Goal: Information Seeking & Learning: Learn about a topic

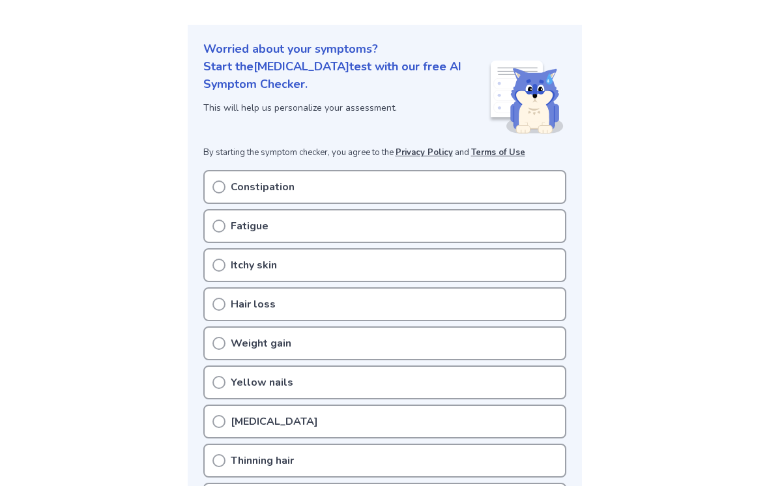
scroll to position [131, 0]
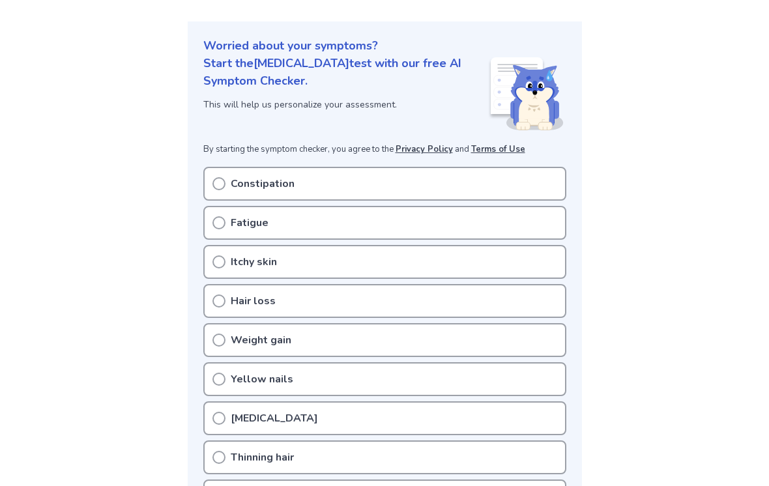
click at [526, 220] on div "Fatigue" at bounding box center [384, 223] width 363 height 34
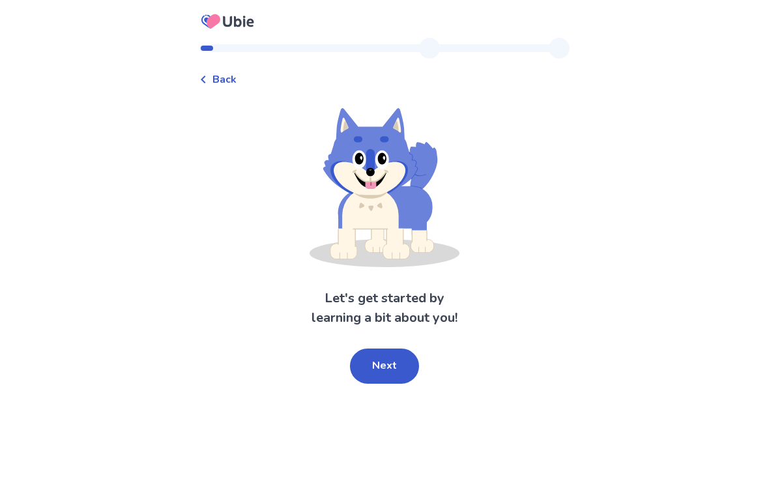
click at [382, 373] on button "Next" at bounding box center [384, 366] width 69 height 35
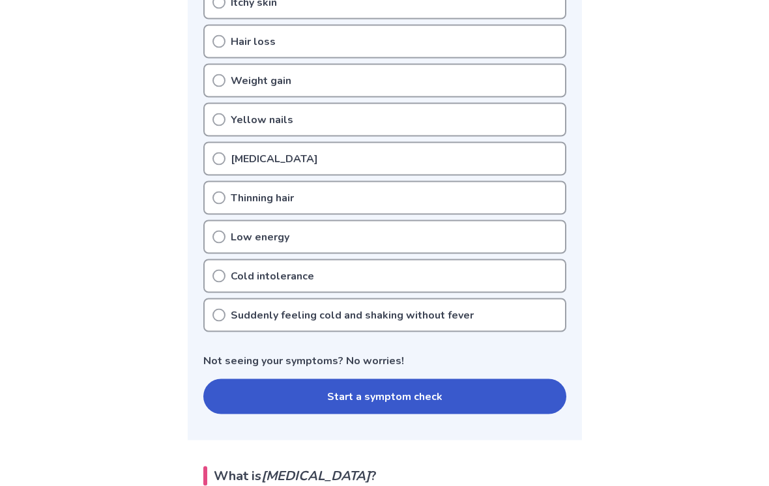
scroll to position [390, 0]
click at [468, 397] on button "Start a symptom check" at bounding box center [384, 396] width 363 height 35
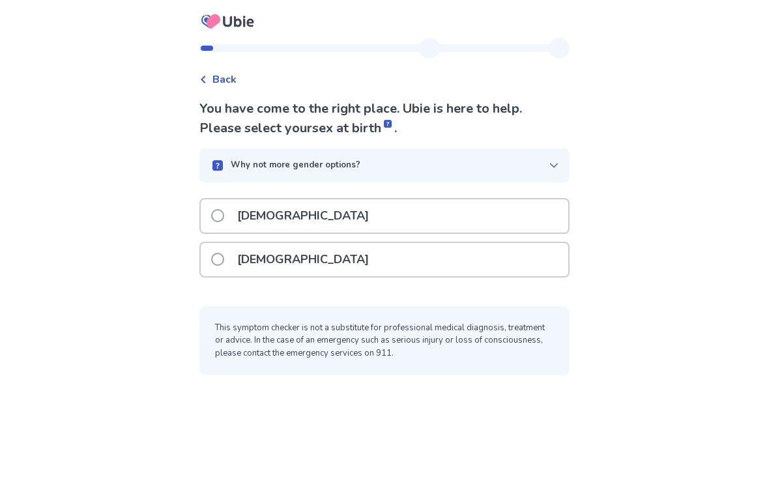
click at [485, 253] on div "Female" at bounding box center [384, 259] width 367 height 33
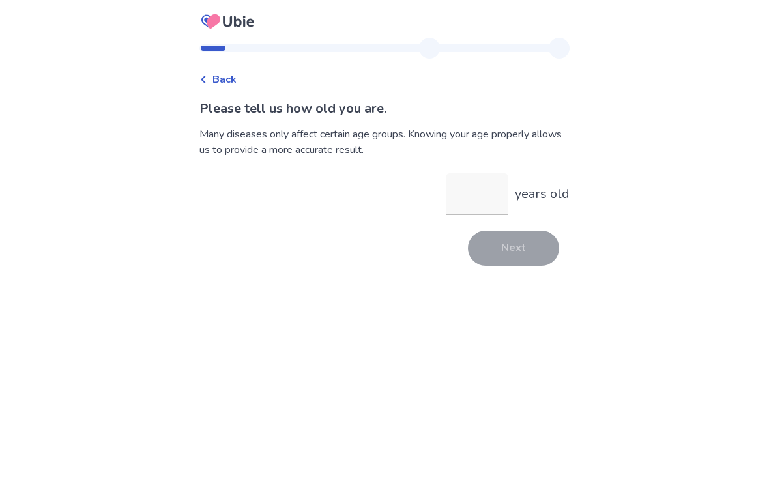
click at [478, 191] on input "years old" at bounding box center [477, 194] width 63 height 42
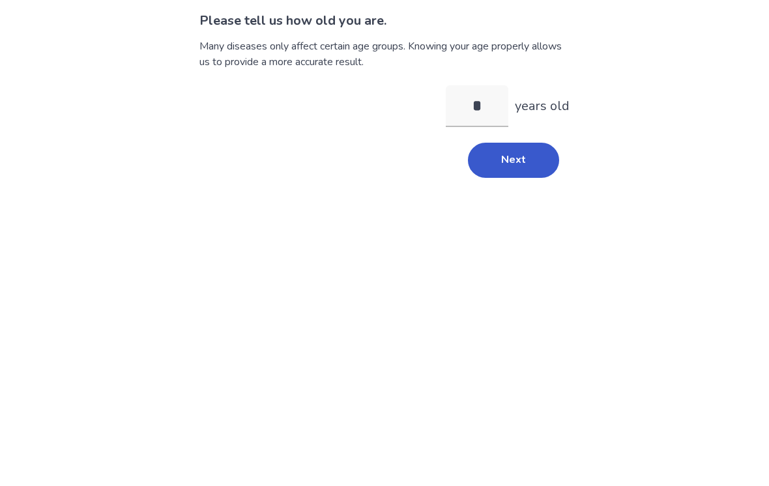
type input "**"
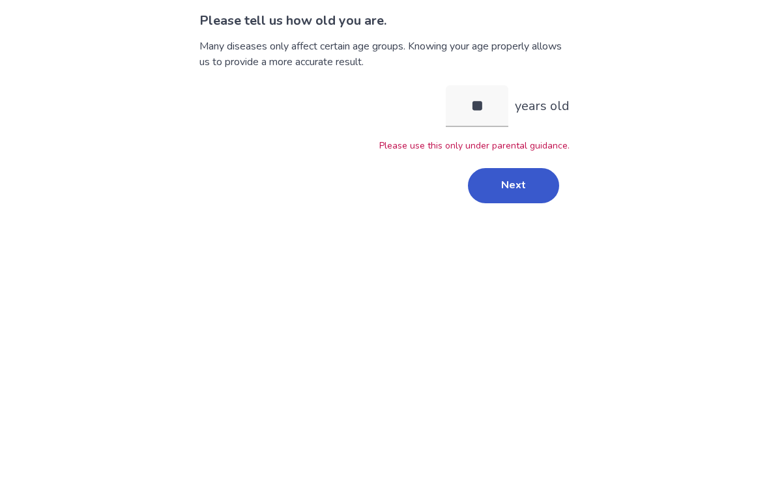
click at [525, 256] on button "Next" at bounding box center [513, 273] width 91 height 35
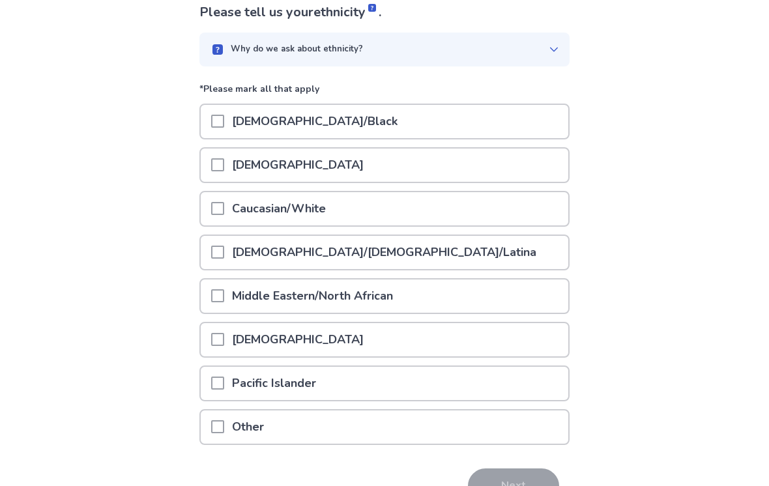
scroll to position [96, 0]
click at [500, 199] on div "Caucasian/White" at bounding box center [384, 209] width 367 height 33
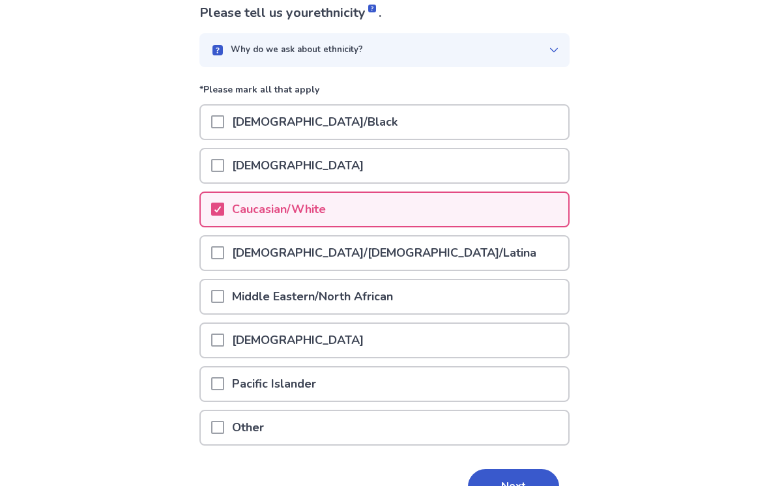
click at [517, 481] on button "Next" at bounding box center [513, 486] width 91 height 35
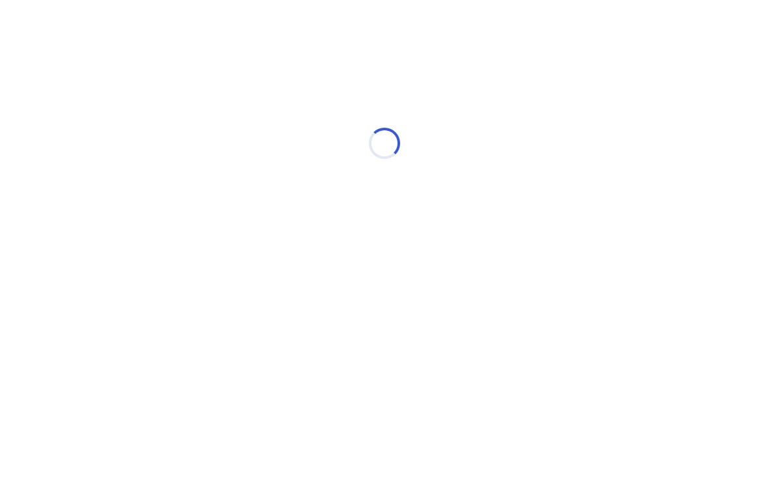
scroll to position [0, 0]
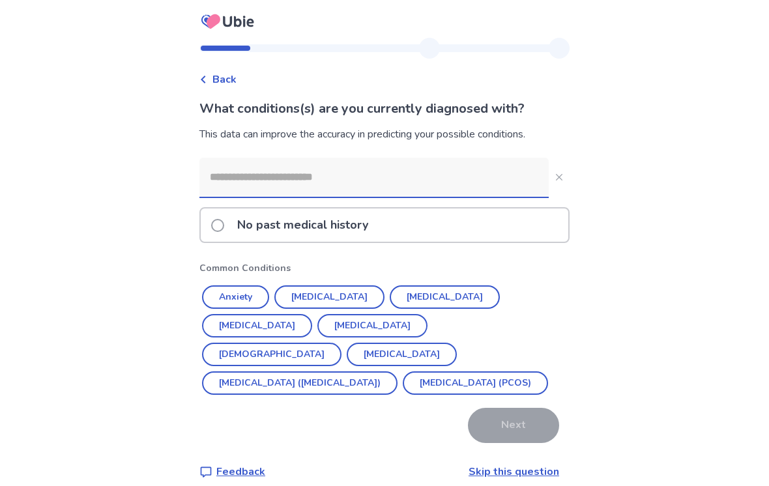
click at [244, 293] on button "Anxiety" at bounding box center [235, 296] width 67 height 23
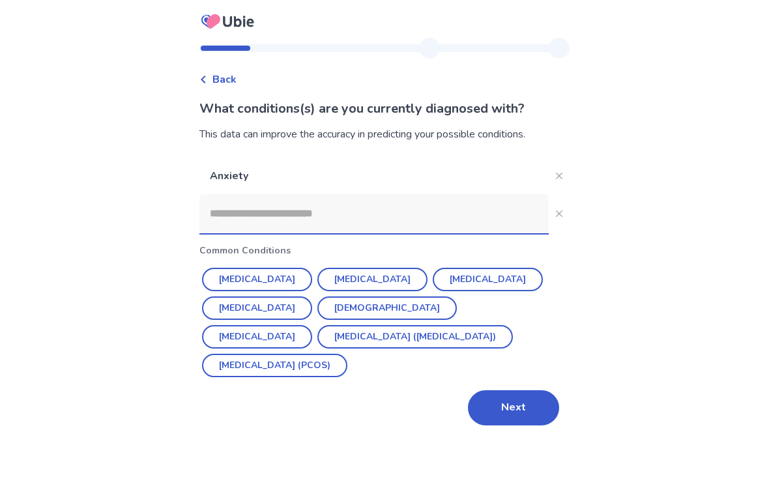
click at [276, 282] on button "Hypertension" at bounding box center [257, 279] width 110 height 23
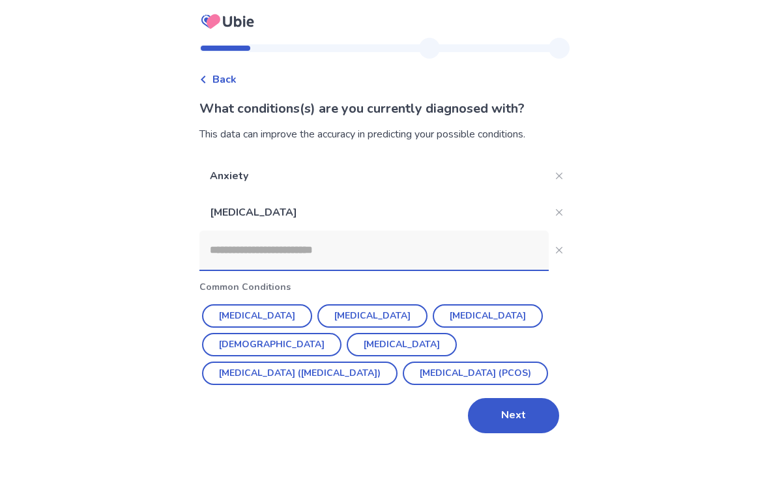
click at [554, 208] on button "Close" at bounding box center [559, 212] width 21 height 21
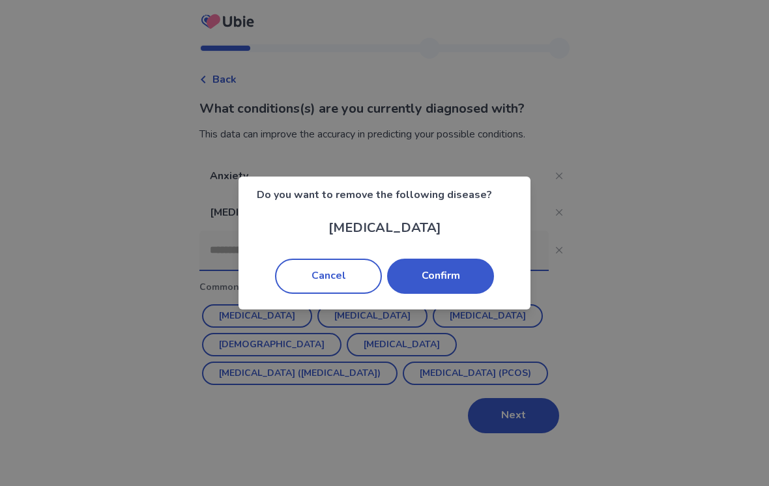
click at [448, 274] on button "Confirm" at bounding box center [440, 276] width 107 height 35
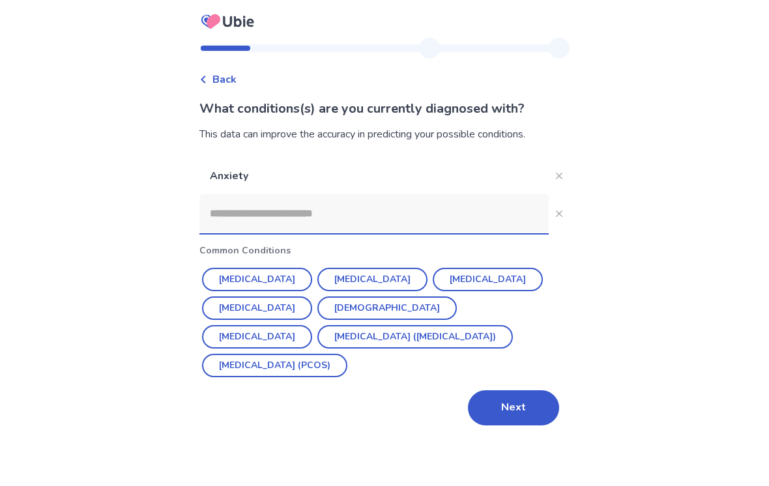
click at [517, 403] on button "Next" at bounding box center [513, 407] width 91 height 35
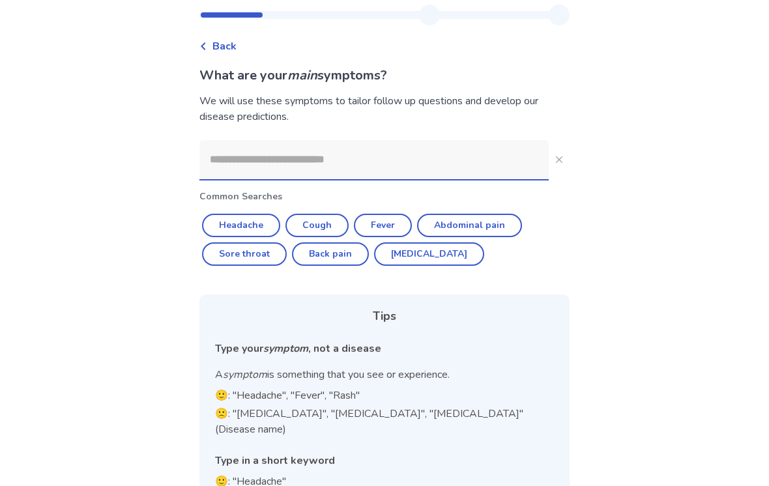
scroll to position [63, 0]
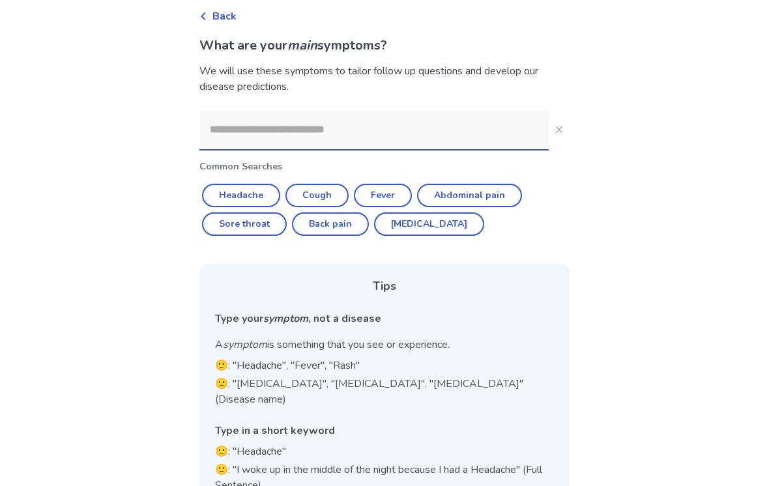
click at [449, 128] on input at bounding box center [373, 129] width 349 height 39
click at [637, 110] on div "Back What are your main symptoms? We will use these symptoms to tailor follow u…" at bounding box center [384, 229] width 769 height 585
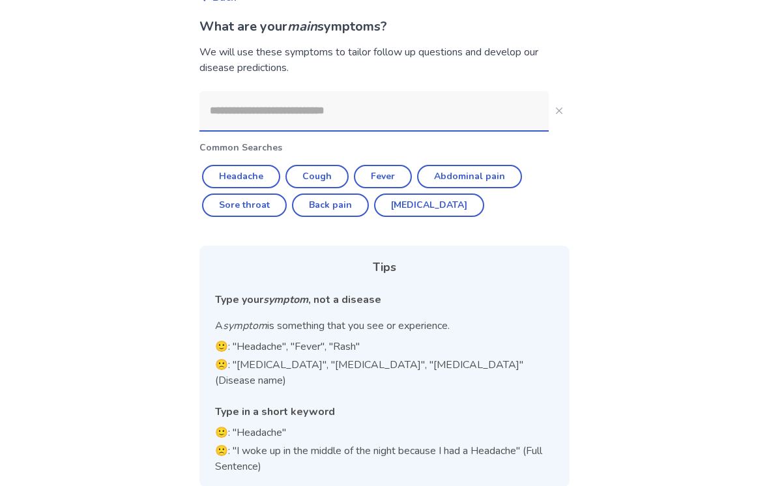
scroll to position [83, 0]
